Goal: Task Accomplishment & Management: Manage account settings

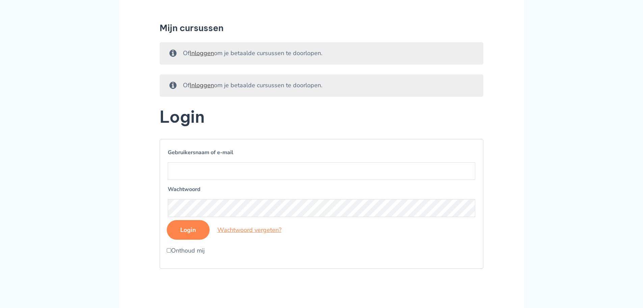
scroll to position [68, 0]
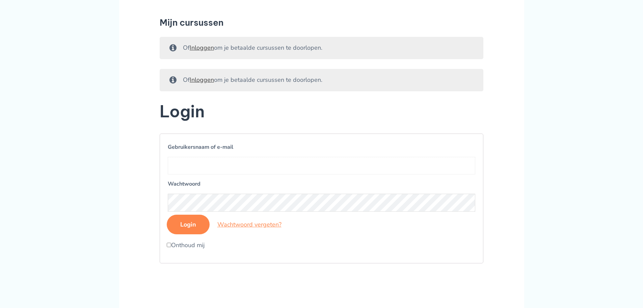
click at [229, 166] on input "Gebruikersnaam of e-mail" at bounding box center [322, 166] width 308 height 18
click at [167, 214] on input "Login" at bounding box center [188, 224] width 43 height 20
type input "[EMAIL_ADDRESS][DOMAIN_NAME]"
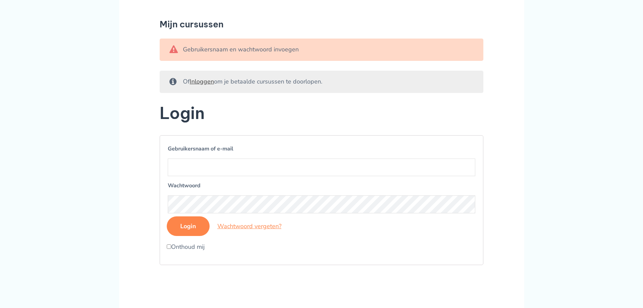
scroll to position [68, 0]
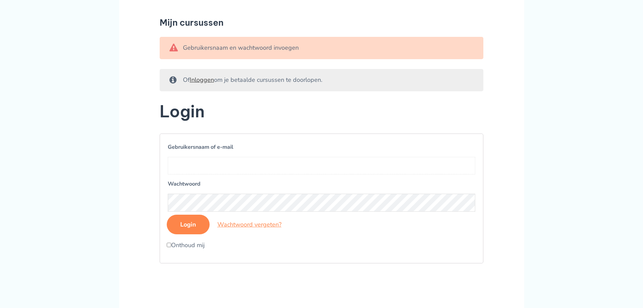
click at [247, 166] on input "Gebruikersnaam of e-mail" at bounding box center [322, 166] width 308 height 18
drag, startPoint x: 205, startPoint y: 166, endPoint x: 219, endPoint y: 167, distance: 13.5
click at [205, 166] on input "pascalzuidwijK@gmail.com" at bounding box center [322, 166] width 308 height 18
type input "pascalzuidwijk@gmail.com"
click at [253, 115] on h2 "Login" at bounding box center [322, 111] width 324 height 21
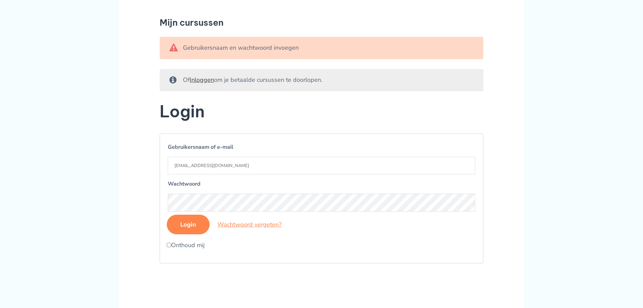
click at [190, 222] on input "Login" at bounding box center [188, 224] width 43 height 20
